Goal: Information Seeking & Learning: Learn about a topic

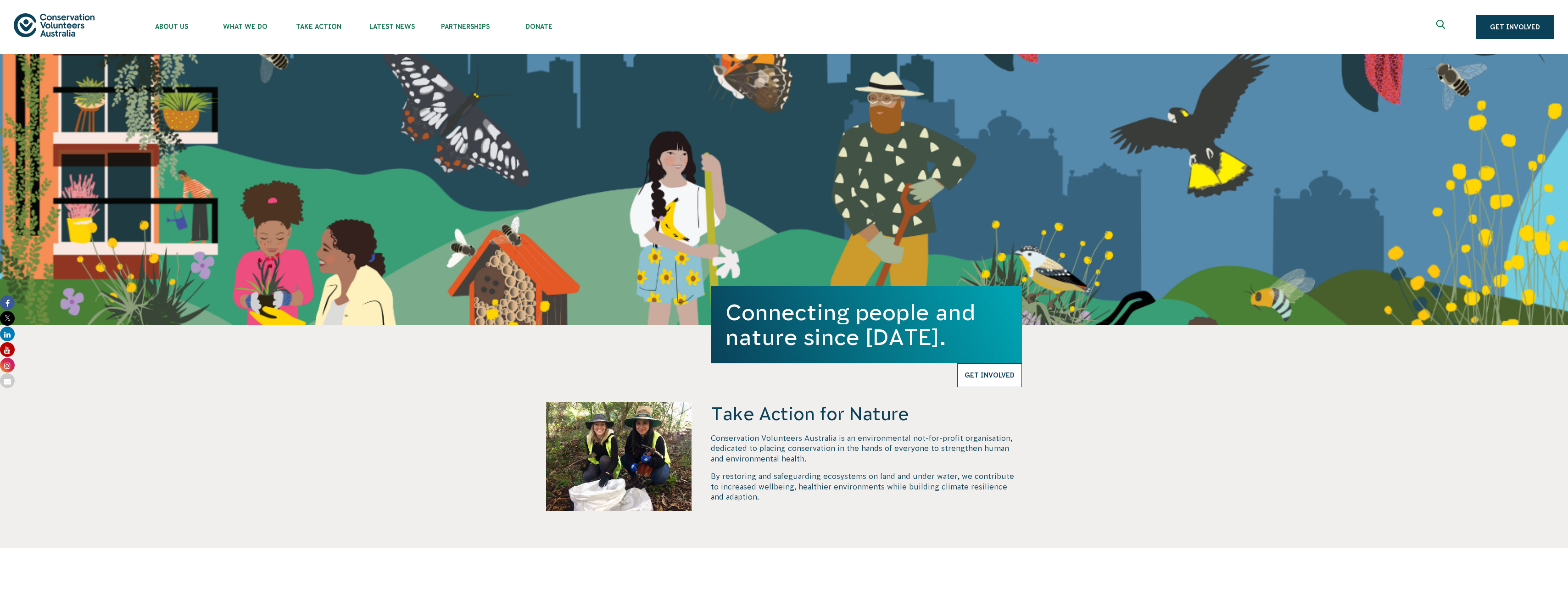
click at [1004, 375] on link "Get Involved" at bounding box center [990, 375] width 65 height 24
click at [368, 412] on section "Take Action for Nature Conservation Volunteers Australia is an environmental no…" at bounding box center [784, 436] width 1568 height 223
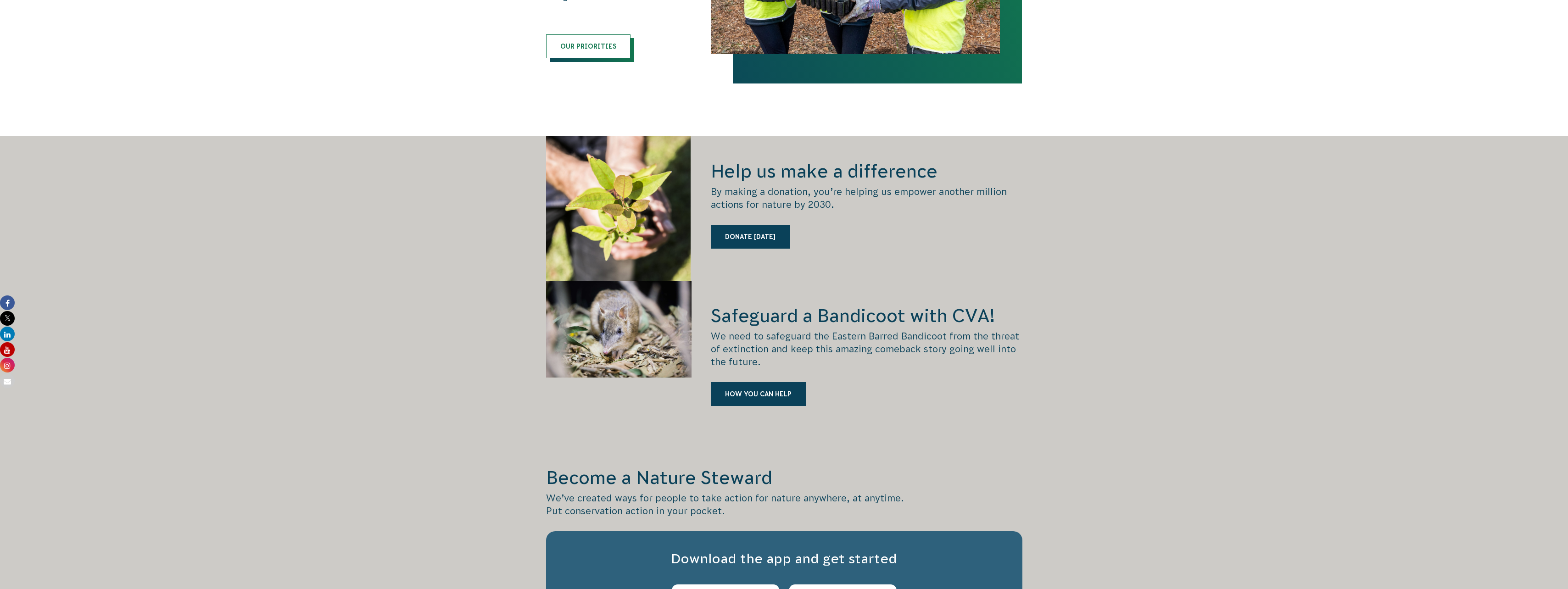
scroll to position [1193, 0]
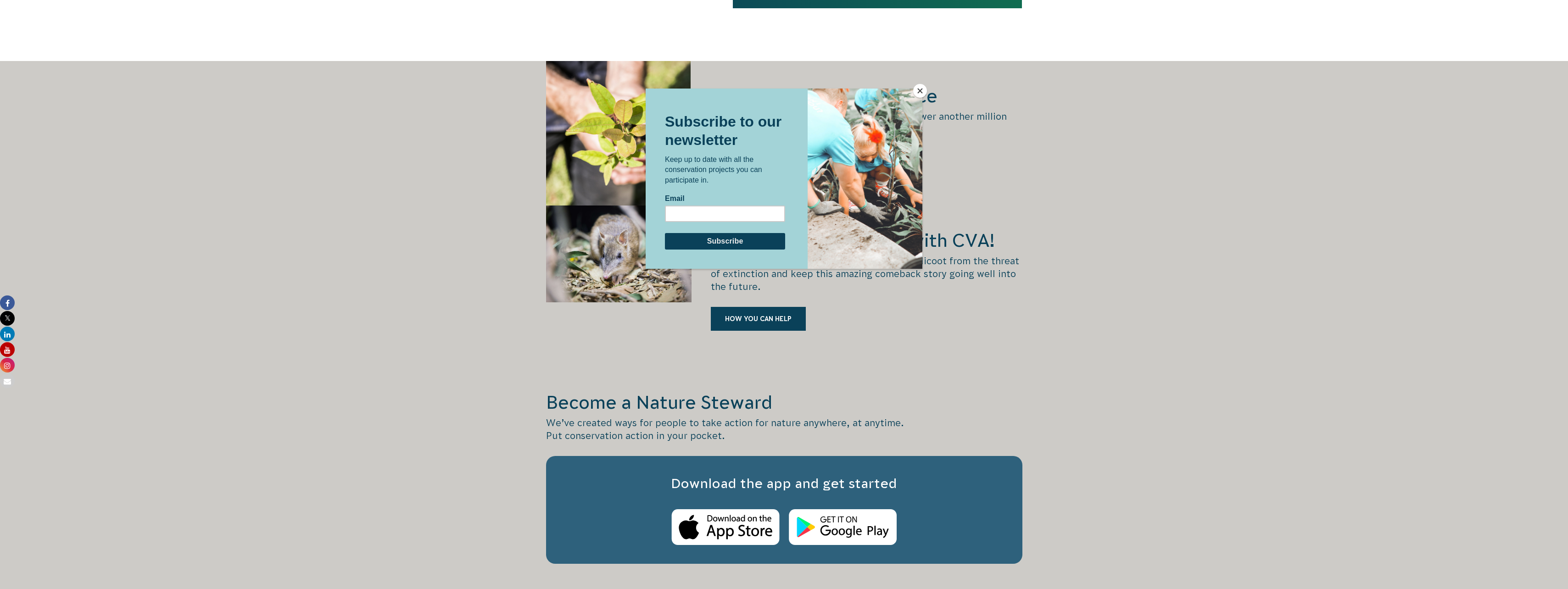
click at [917, 91] on button "Close" at bounding box center [920, 91] width 14 height 14
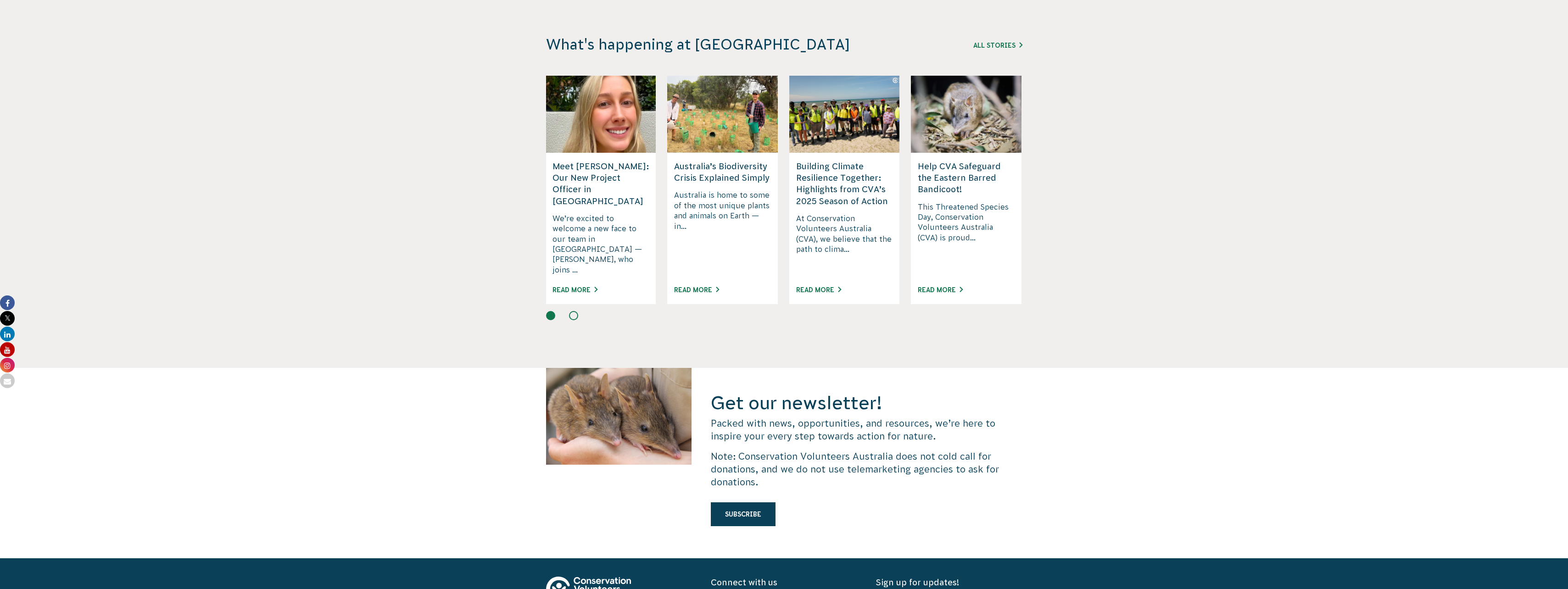
scroll to position [2340, 0]
click at [821, 286] on link "Read More" at bounding box center [819, 290] width 45 height 7
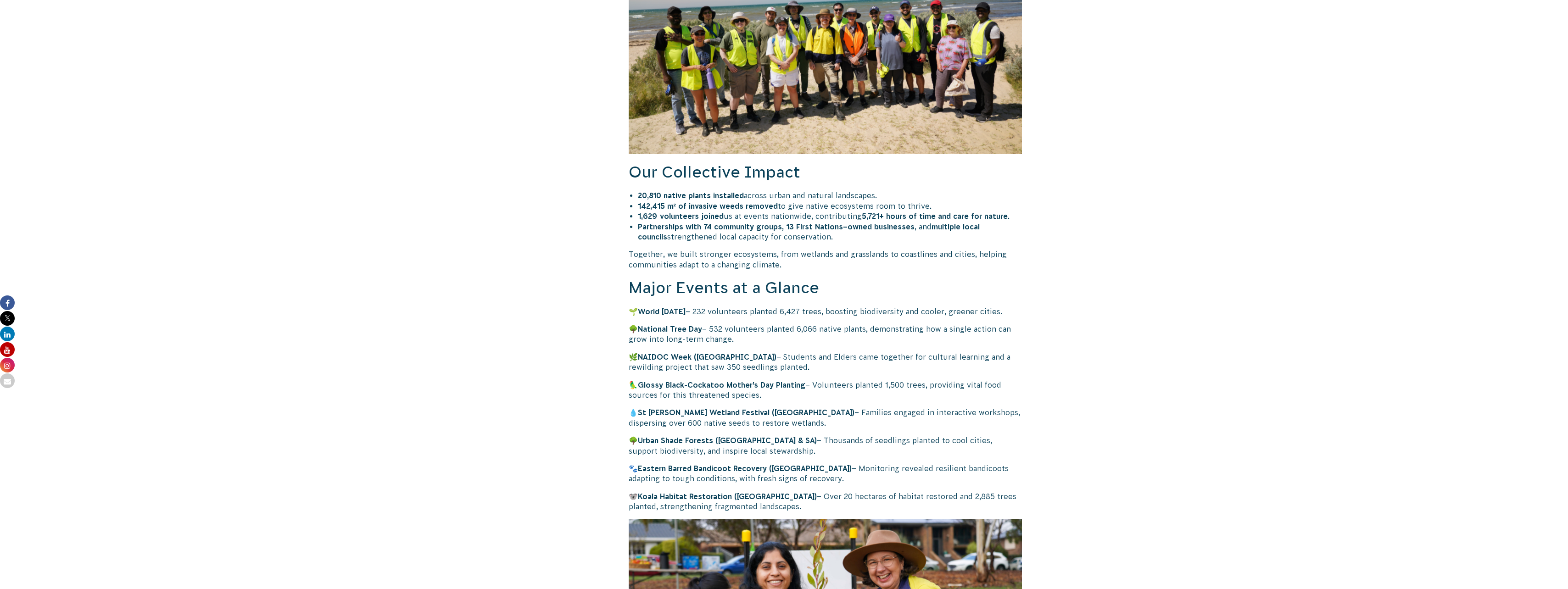
scroll to position [1238, 0]
